Goal: Navigation & Orientation: Find specific page/section

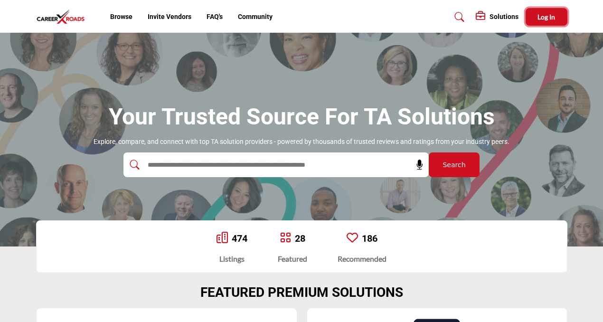
click at [536, 22] on button "Log In" at bounding box center [547, 17] width 42 height 18
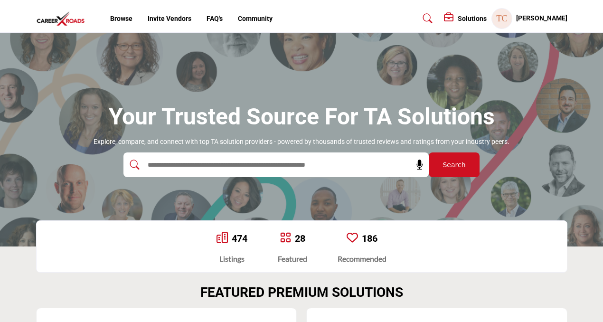
click at [512, 20] on profile-featured-9d57d186-dcdc-4fd1-8698-ebbedcf867ab "Show hide supplier dropdown" at bounding box center [501, 18] width 21 height 21
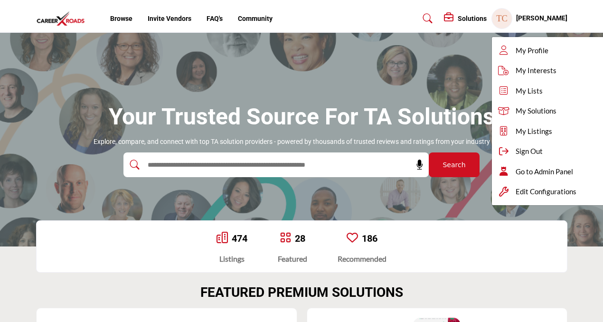
click at [463, 116] on h1 "Your Trusted Source for TA Solutions" at bounding box center [302, 116] width 386 height 29
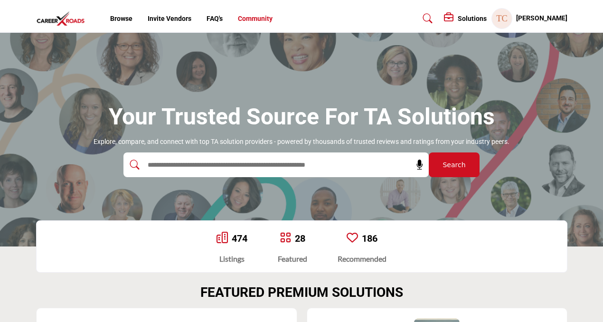
click at [247, 17] on link "Community" at bounding box center [255, 19] width 35 height 8
